Goal: Information Seeking & Learning: Learn about a topic

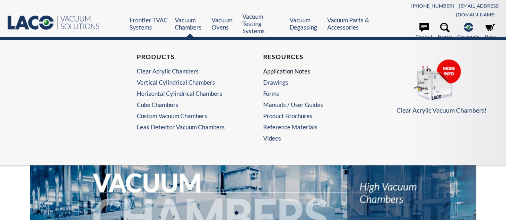
click at [281, 68] on link "Application Notes" at bounding box center [314, 71] width 102 height 7
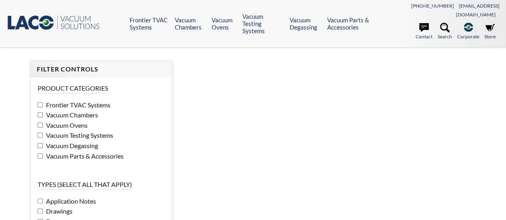
select select
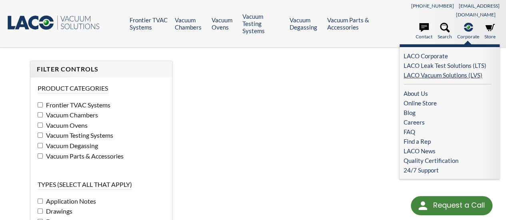
click at [432, 70] on link "LACO Vacuum Solutions (LVS)" at bounding box center [447, 75] width 88 height 10
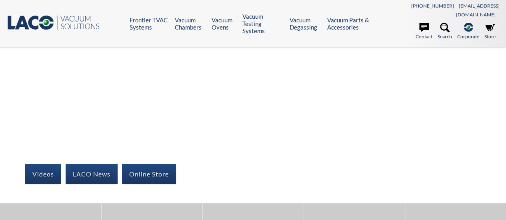
select select
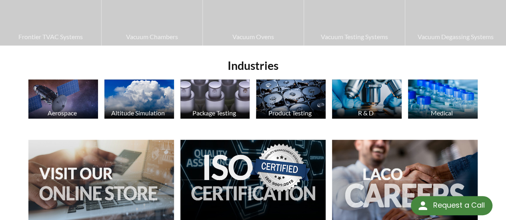
scroll to position [215, 0]
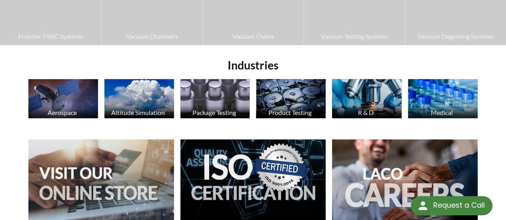
click at [74, 85] on img at bounding box center [63, 98] width 70 height 39
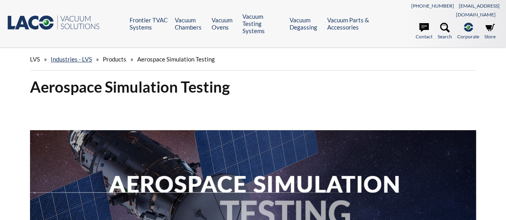
select select
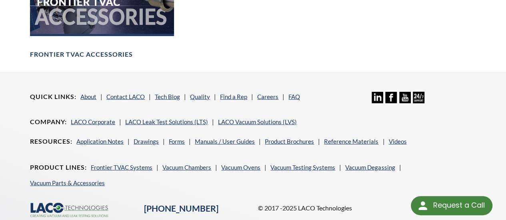
scroll to position [1048, 0]
